Goal: Entertainment & Leisure: Consume media (video, audio)

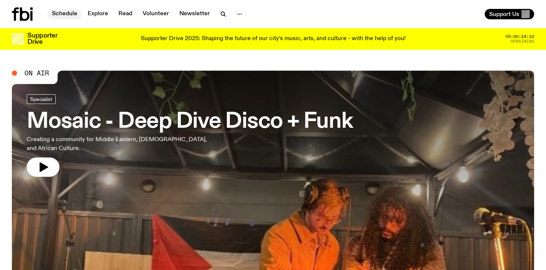
click at [64, 13] on link "Schedule" at bounding box center [65, 14] width 34 height 10
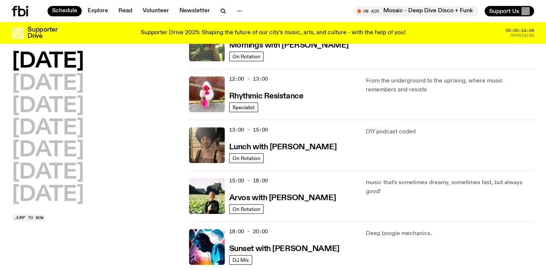
scroll to position [163, 0]
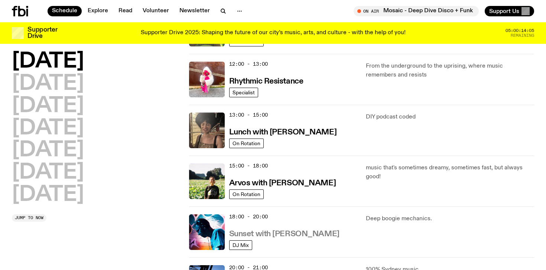
click at [293, 234] on h3 "Sunset with [PERSON_NAME]" at bounding box center [284, 234] width 110 height 8
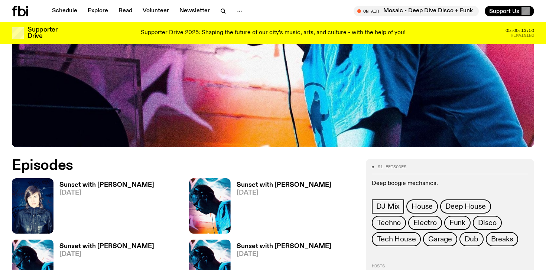
scroll to position [253, 0]
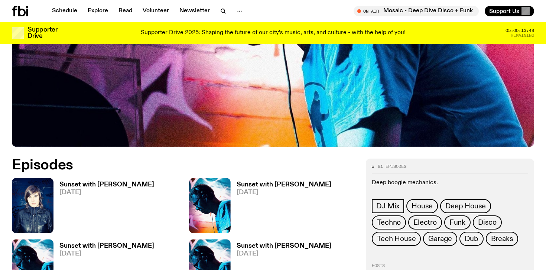
click at [120, 185] on h3 "Sunset with [PERSON_NAME]" at bounding box center [106, 185] width 95 height 6
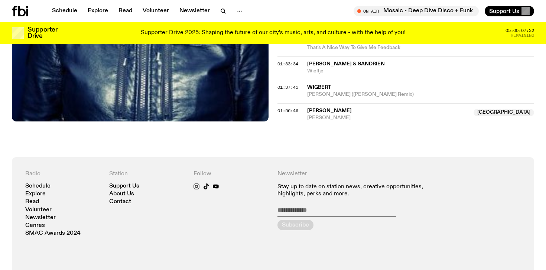
scroll to position [609, 0]
